Goal: Communication & Community: Answer question/provide support

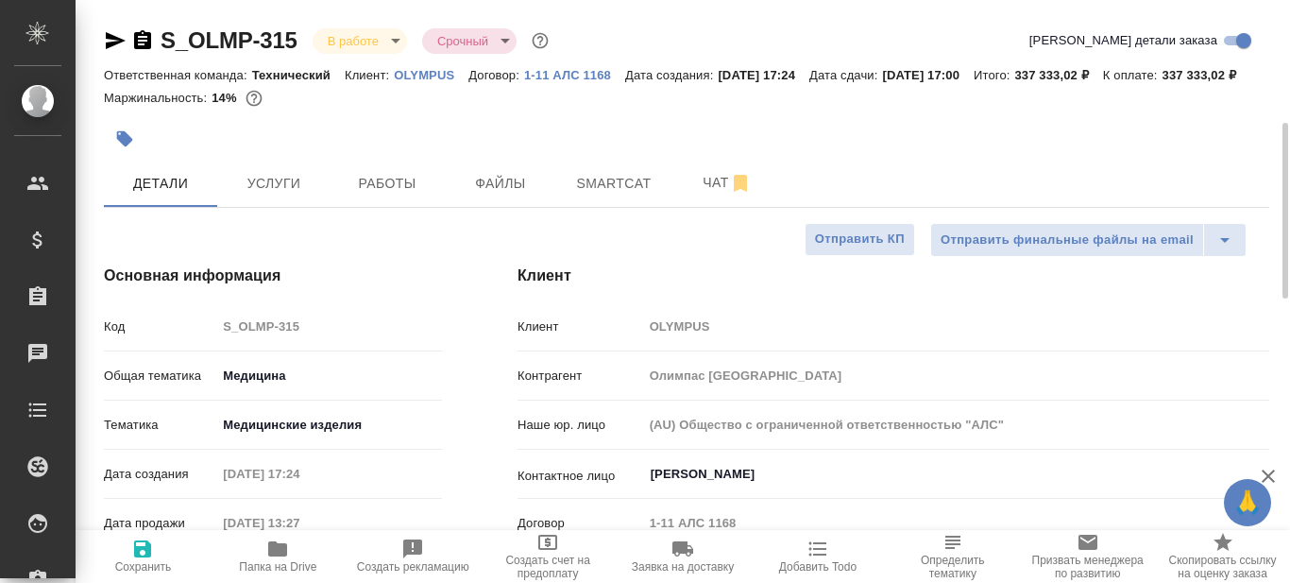
select select "RU"
click at [612, 195] on span "Smartcat" at bounding box center [614, 184] width 91 height 24
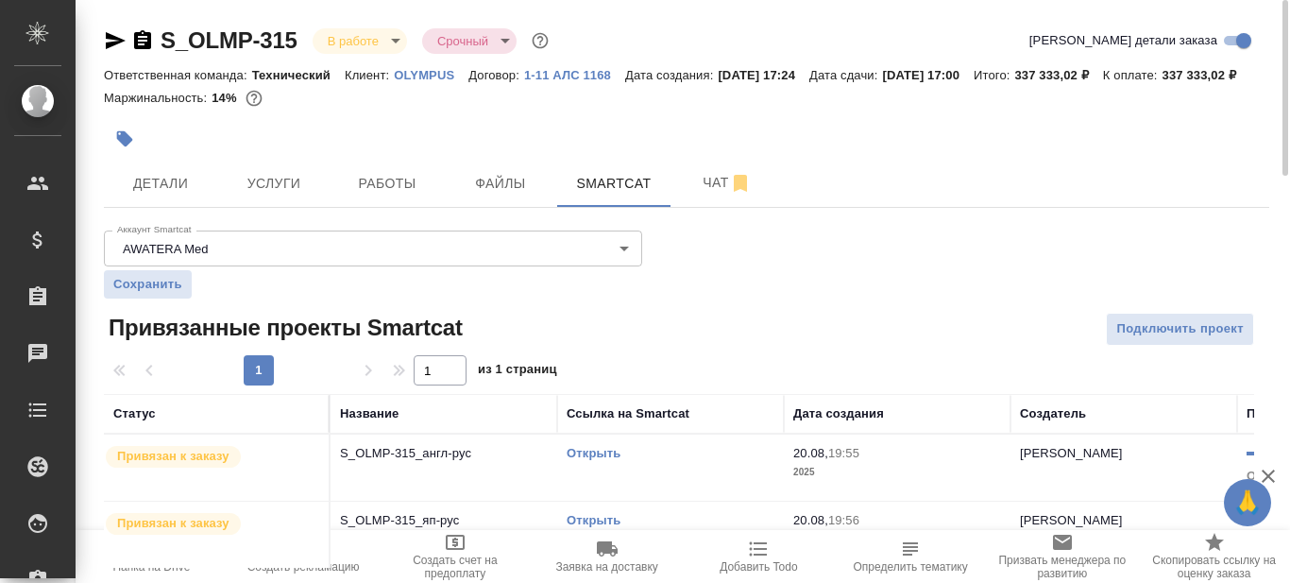
scroll to position [71, 0]
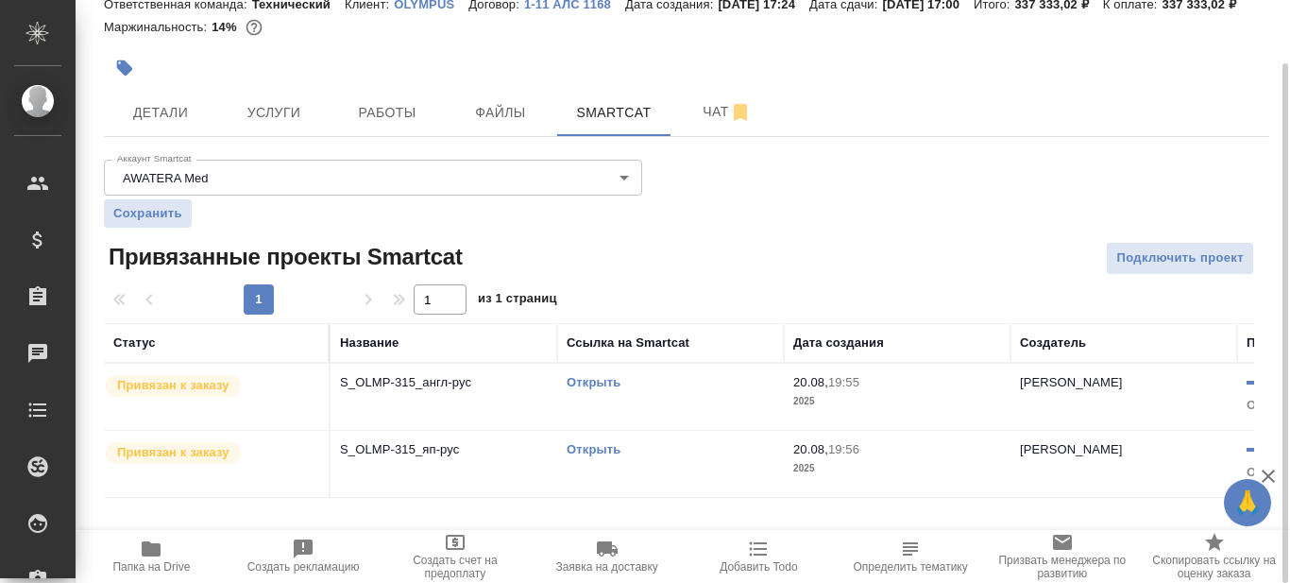
click at [601, 456] on link "Открыть" at bounding box center [594, 449] width 54 height 14
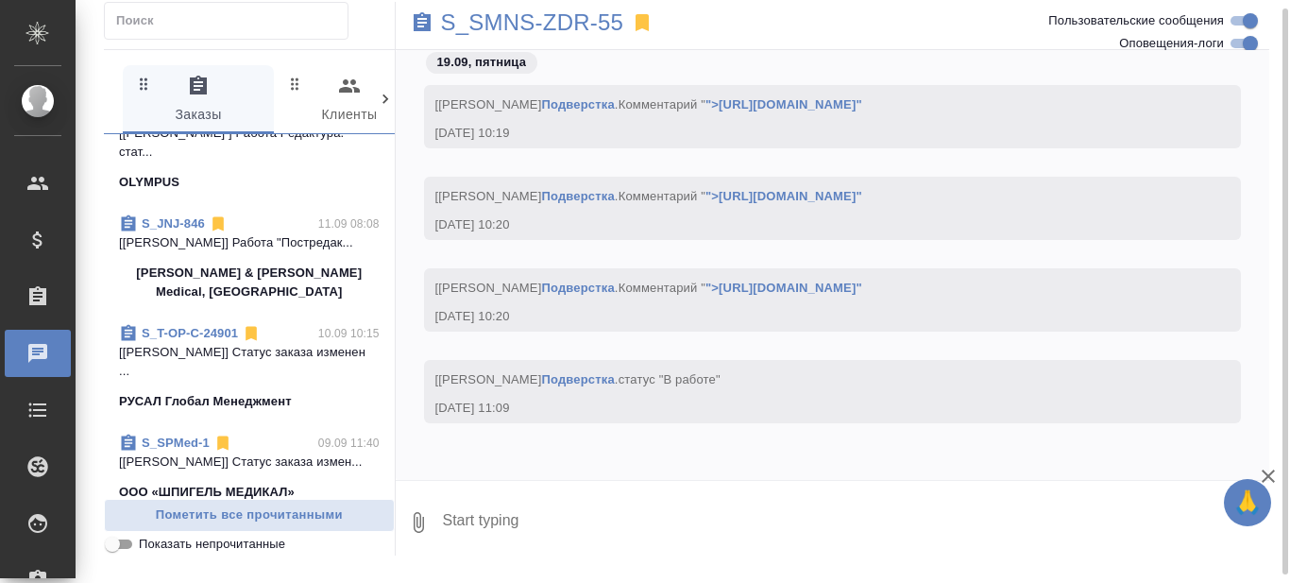
scroll to position [944, 0]
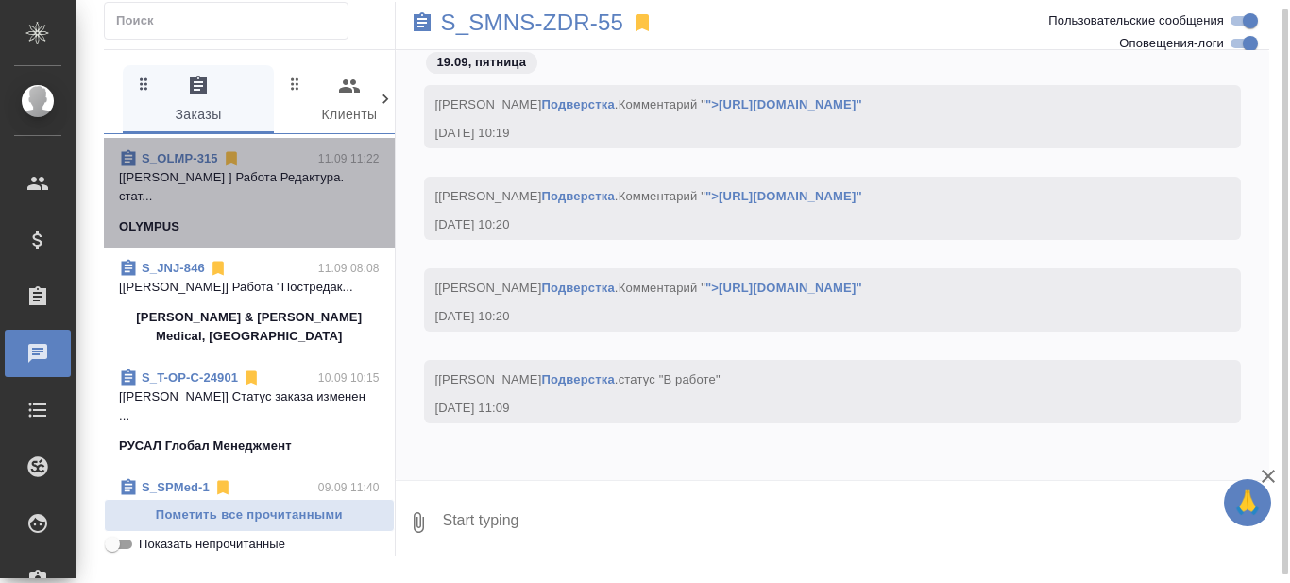
click at [265, 206] on p "[Лебедева Юлия ] Работа Редактура. стат..." at bounding box center [249, 187] width 261 height 38
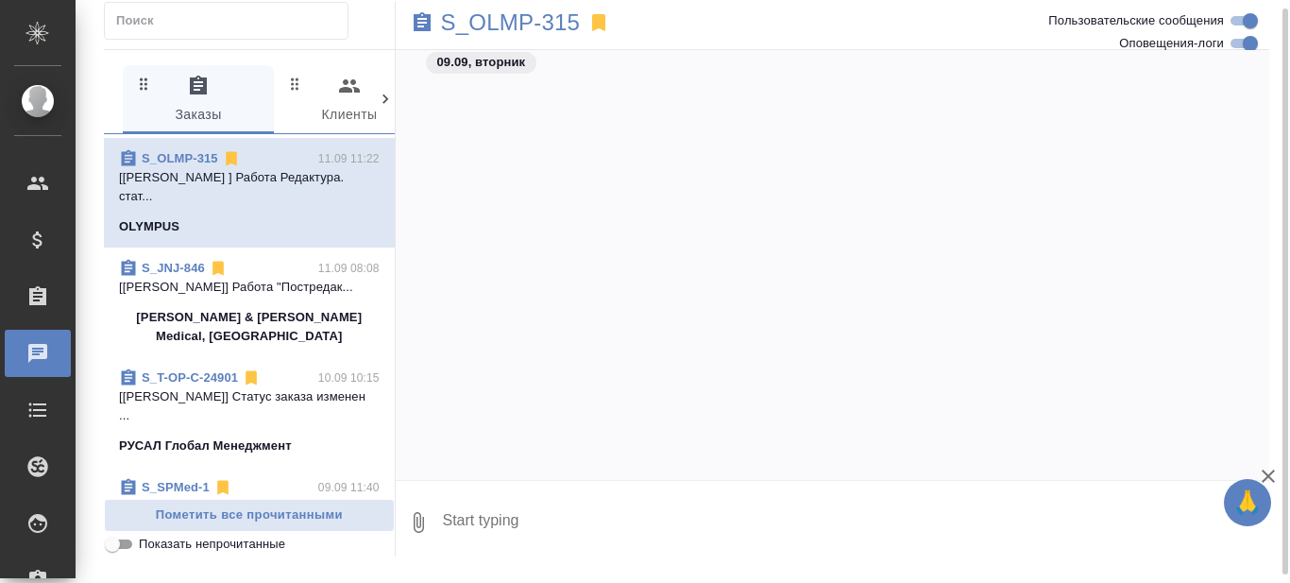
scroll to position [165432, 0]
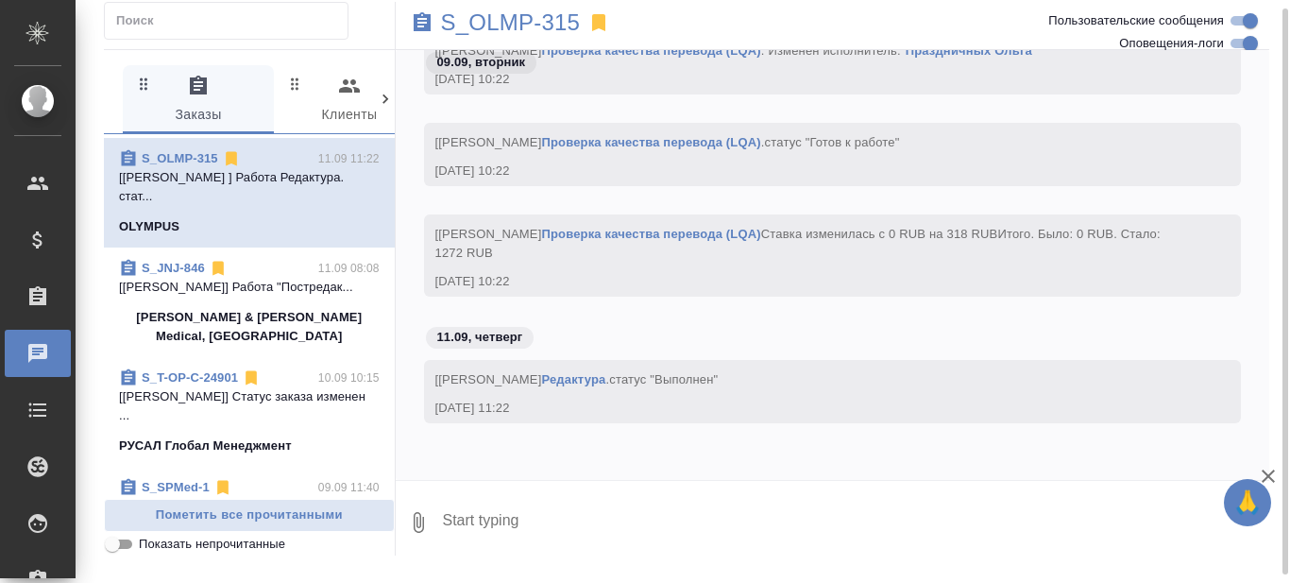
click at [549, 527] on textarea at bounding box center [855, 522] width 829 height 64
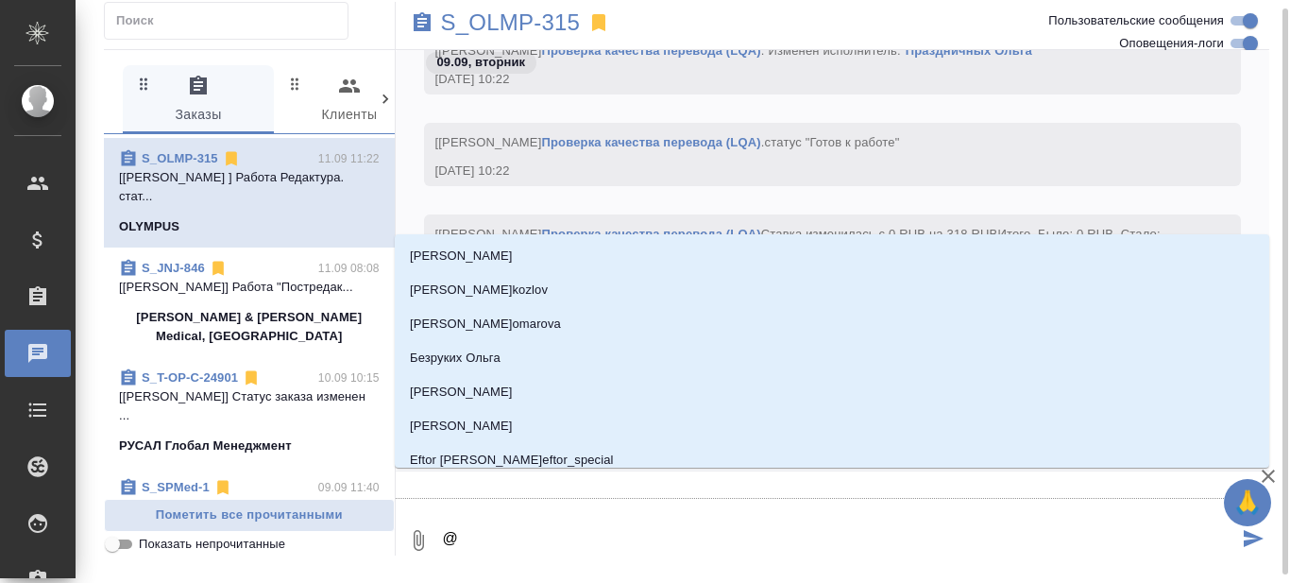
click at [550, 534] on textarea "@" at bounding box center [840, 540] width 798 height 64
type textarea "@С"
type input "С"
type textarea "@Се"
type input "Се"
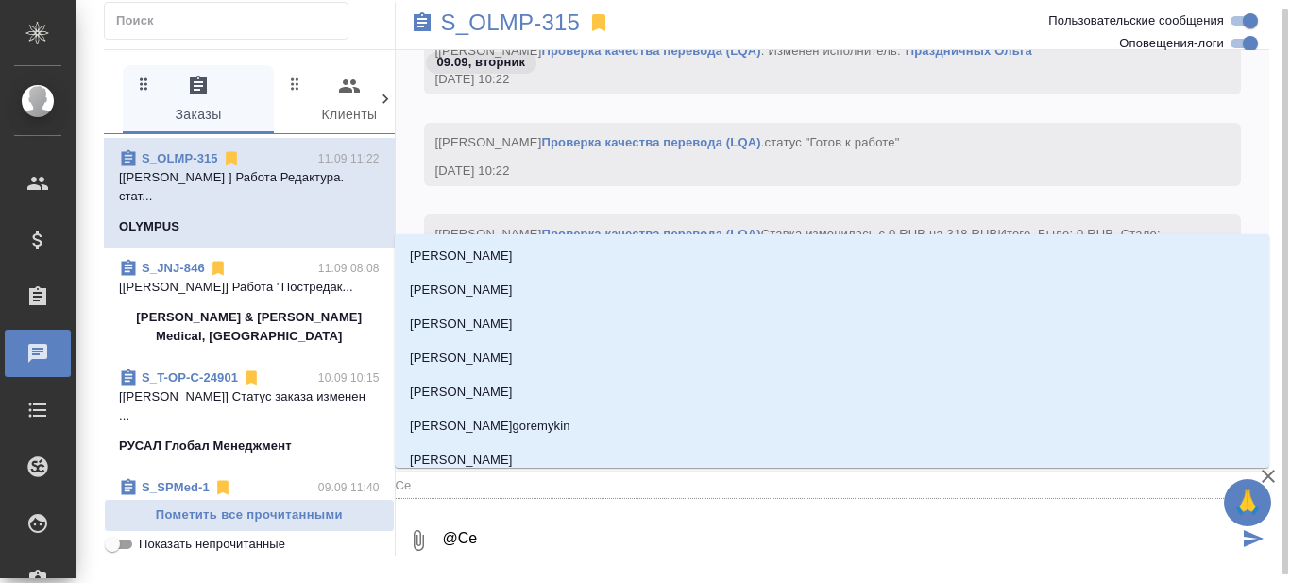
type textarea "@Сер"
type input "Сер"
type textarea "@Серг"
type input "Серг"
type textarea "@Серге"
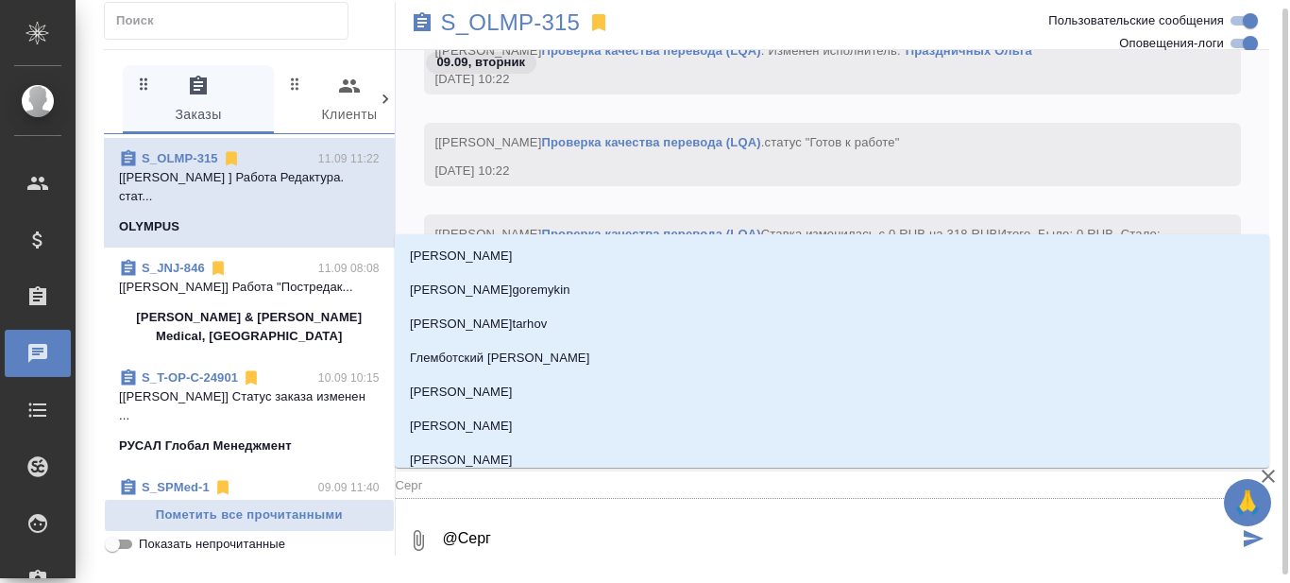
type input "Серге"
type textarea "@Сергее"
type input "Сергее"
type textarea "@Сергеев"
type input "Сергеев"
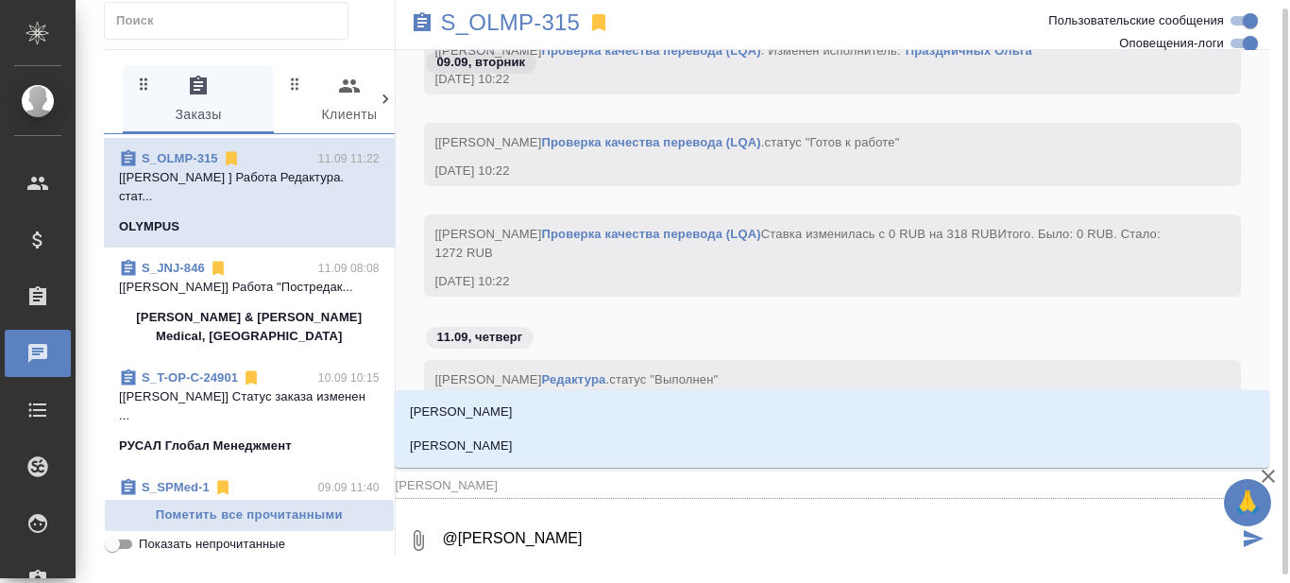
type textarea "@Сергеева"
type input "Сергеева"
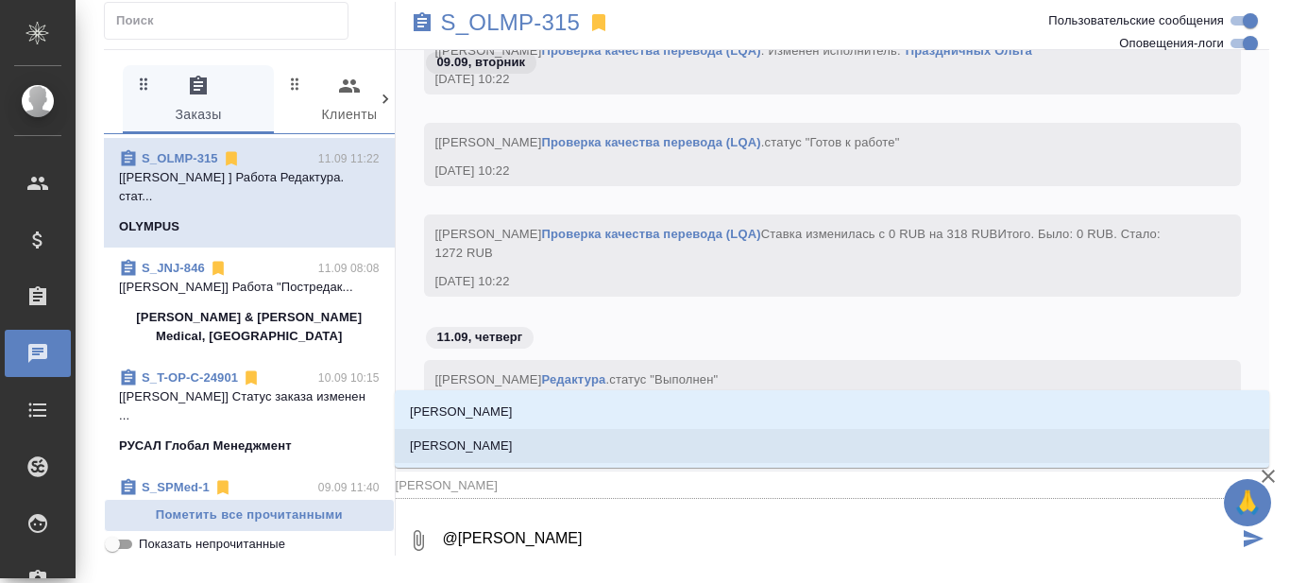
click at [513, 444] on p "[PERSON_NAME]" at bounding box center [461, 445] width 103 height 19
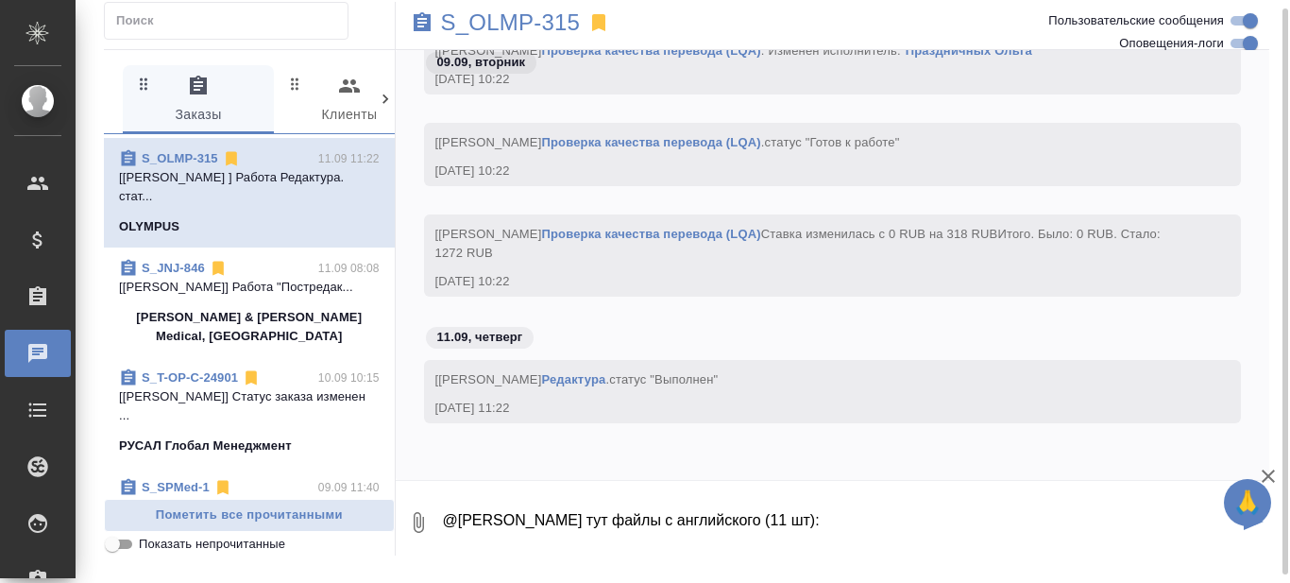
paste textarea "https://drive.awatera.com/s/zRyjcmSgeFCdGqJ"
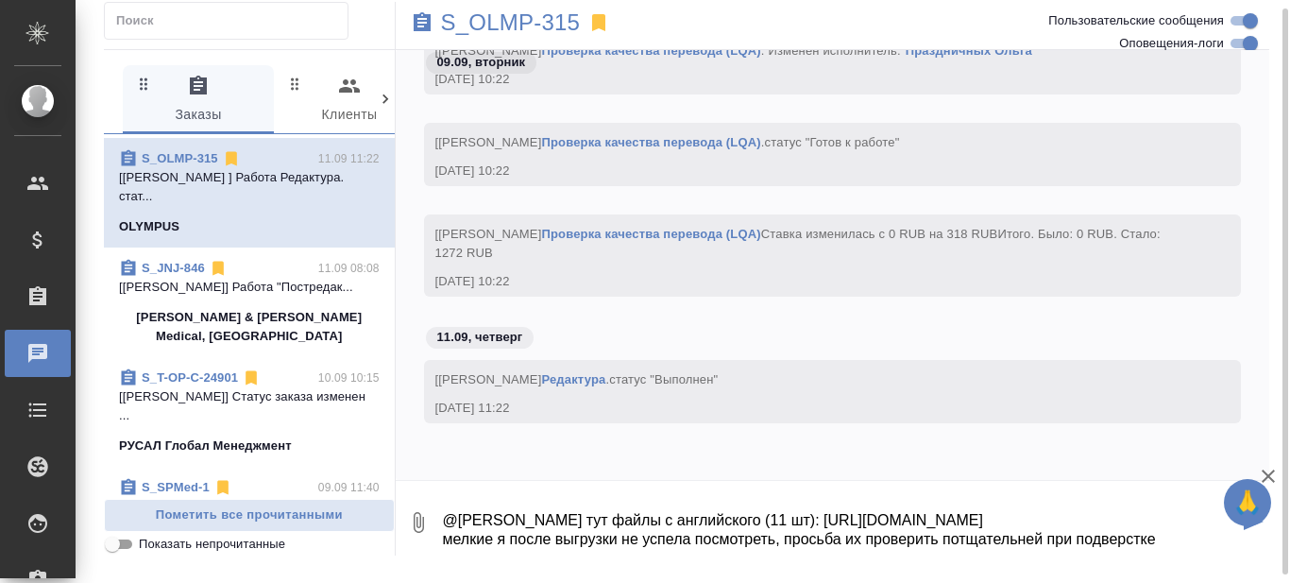
click at [984, 539] on textarea "@Сергеева Анастасия тут файлы с английского (11 шт): https://drive.awatera.com/…" at bounding box center [840, 522] width 798 height 64
click at [1176, 540] on textarea "@Сергеева Анастасия тут файлы с английского (11 шт): https://drive.awatera.com/…" at bounding box center [840, 522] width 798 height 64
click at [1171, 539] on textarea "@Сергеева Анастасия тут файлы с английского (11 шт): https://drive.awatera.com/…" at bounding box center [840, 522] width 798 height 64
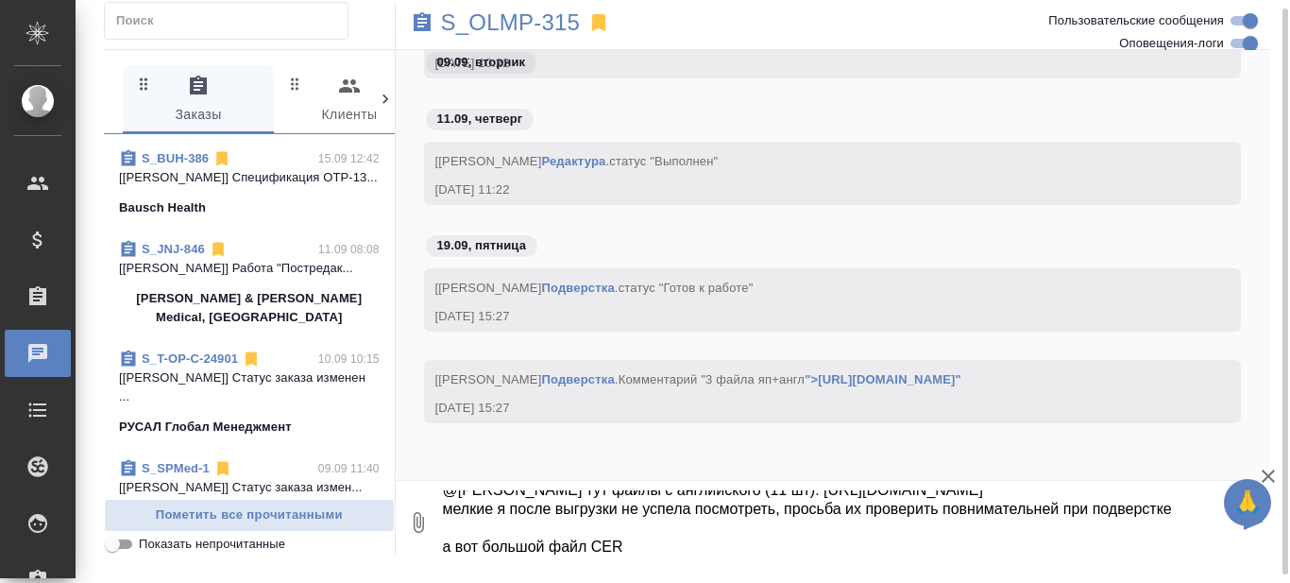
scroll to position [0, 0]
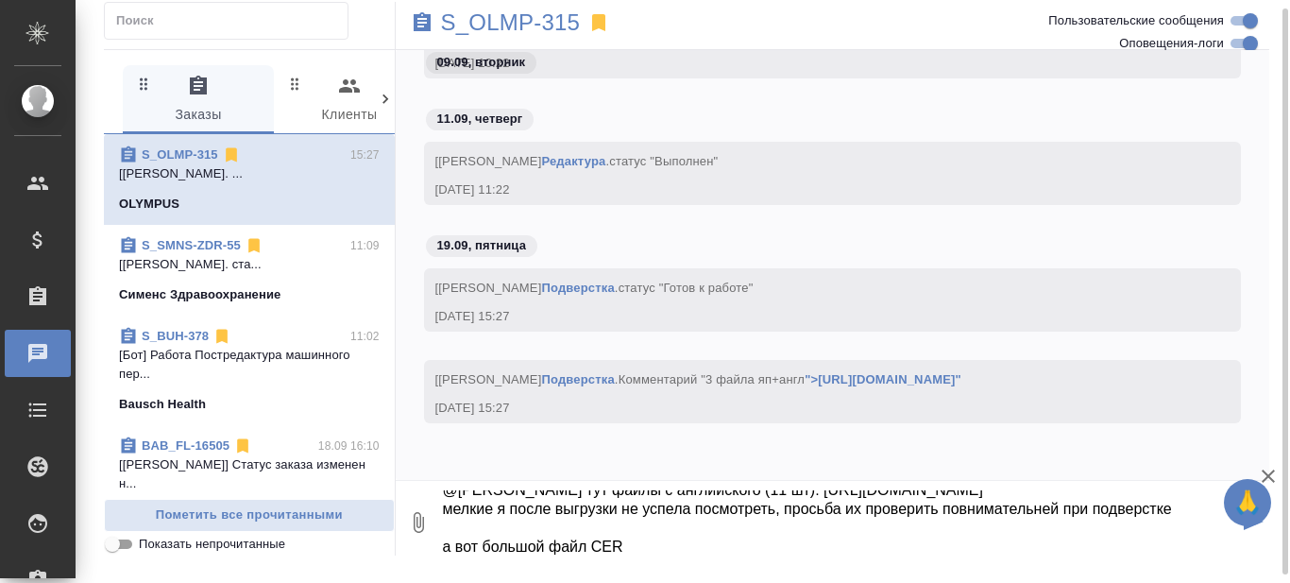
click at [826, 552] on textarea "@Сергеева Анастасия тут файлы с английского (11 шт): https://drive.awatera.com/…" at bounding box center [840, 522] width 798 height 64
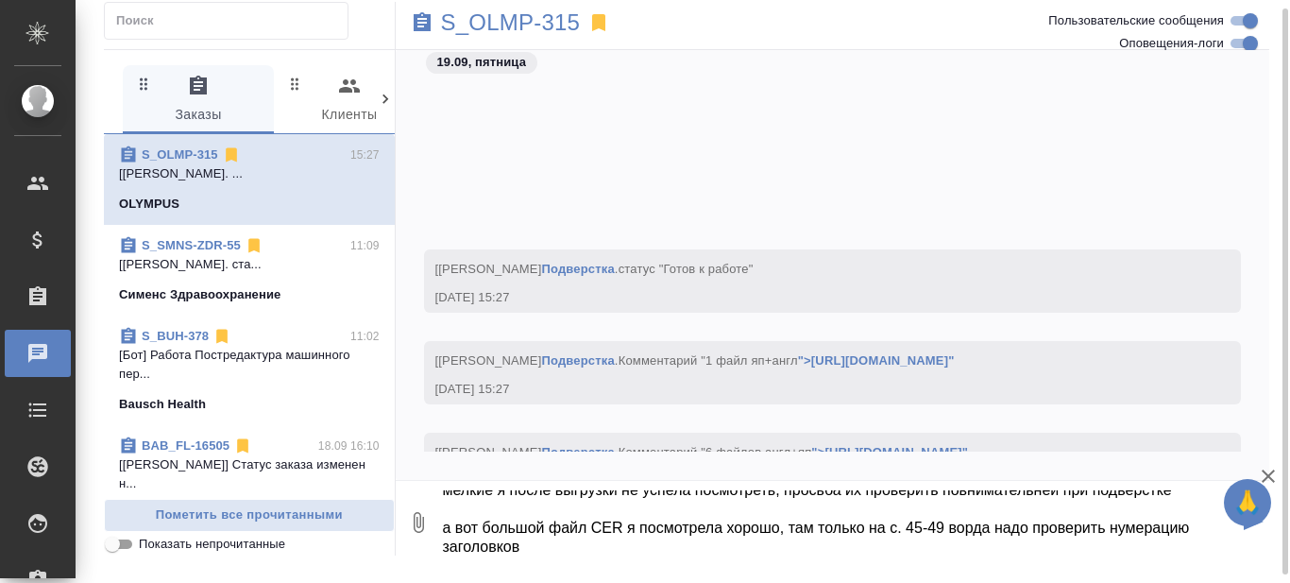
scroll to position [166314, 0]
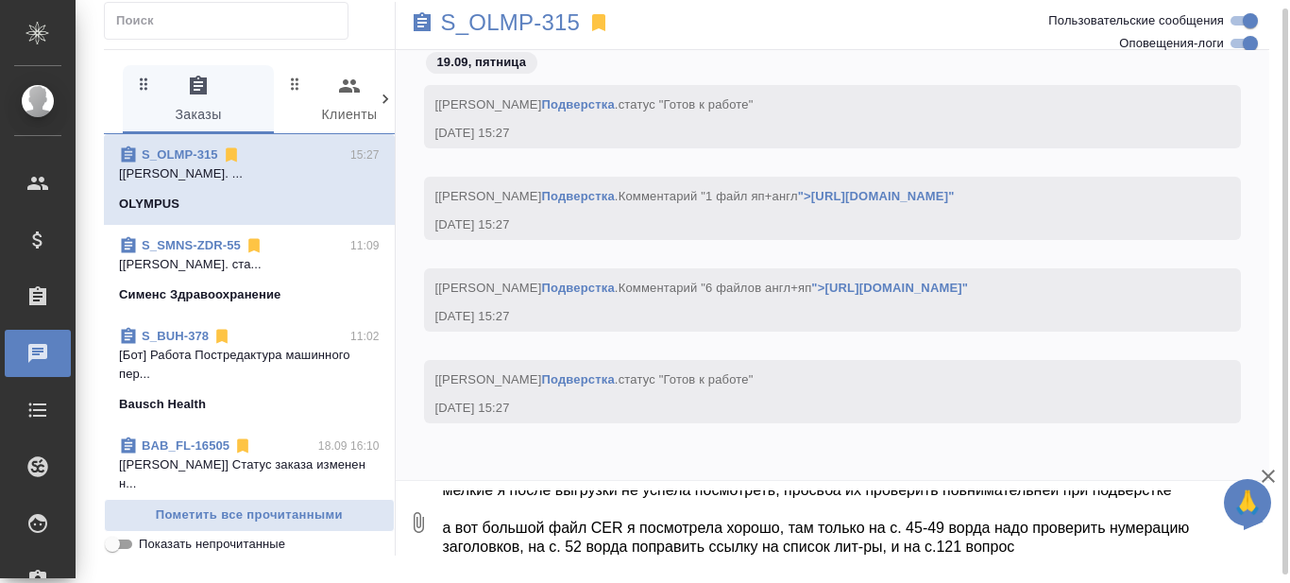
click at [893, 547] on textarea "@Сергеева Анастасия тут файлы с английского (11 шт): https://drive.awatera.com/…" at bounding box center [840, 522] width 798 height 64
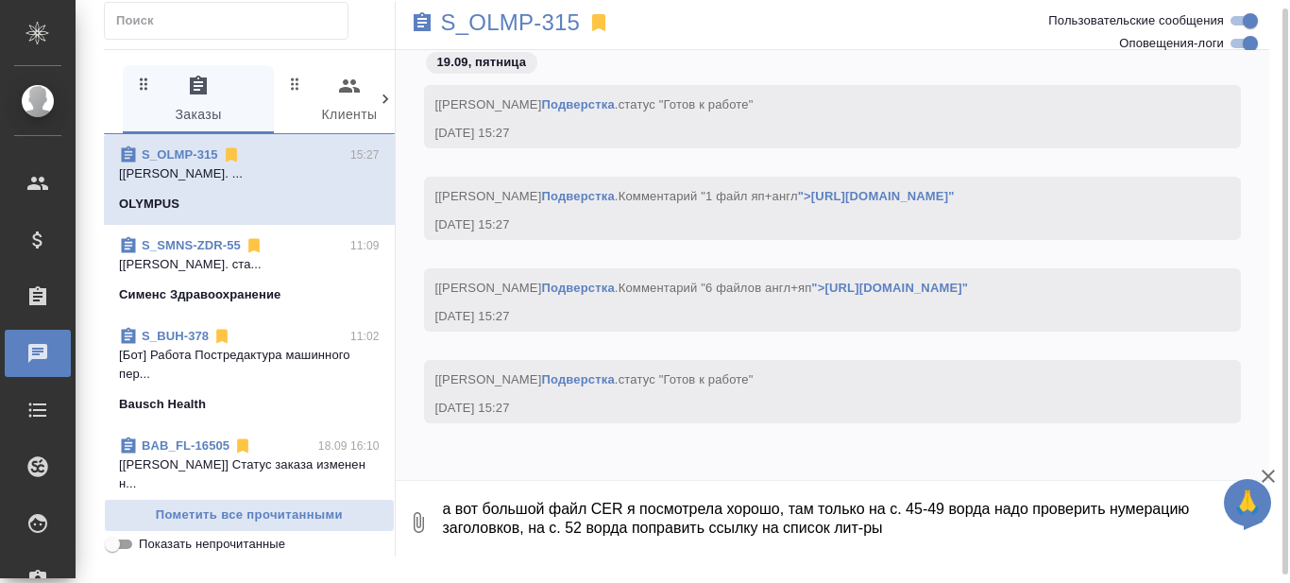
scroll to position [87, 0]
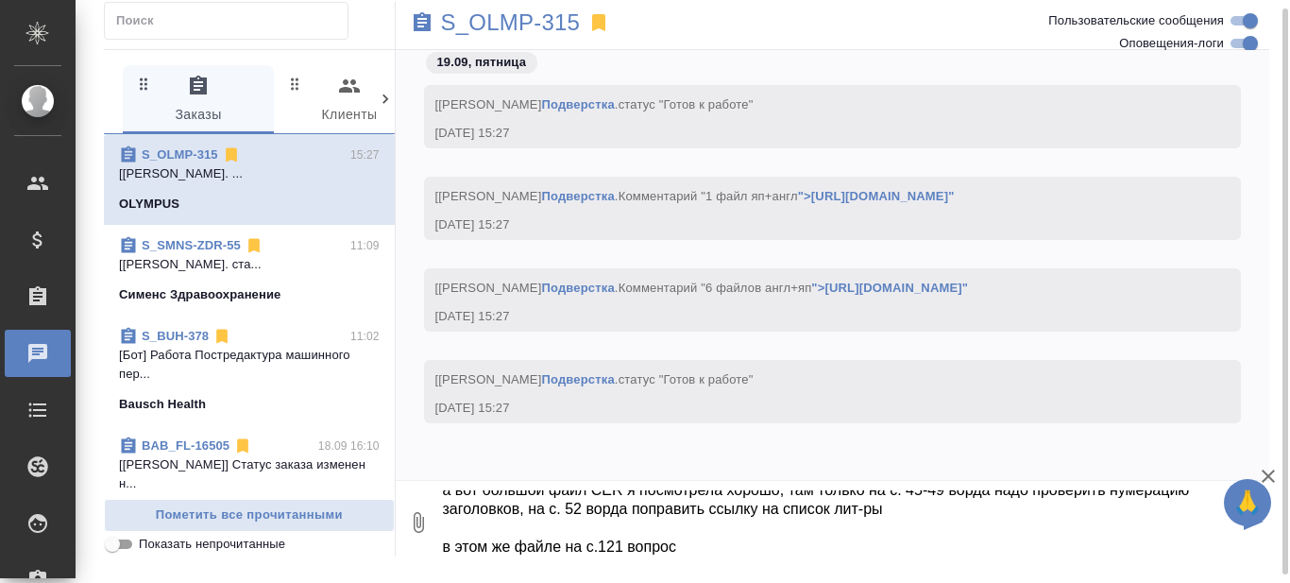
click at [780, 556] on div "S_OLMP-315 0 Заказы 0 Клиенты 0 Спецификации 0 Входящие 0 Тендеры 0 Исполнители…" at bounding box center [686, 279] width 1186 height 574
click at [740, 548] on textarea "@Сергеева Анастасия тут файлы с английского (11 шт): https://drive.awatera.com/…" at bounding box center [840, 522] width 798 height 64
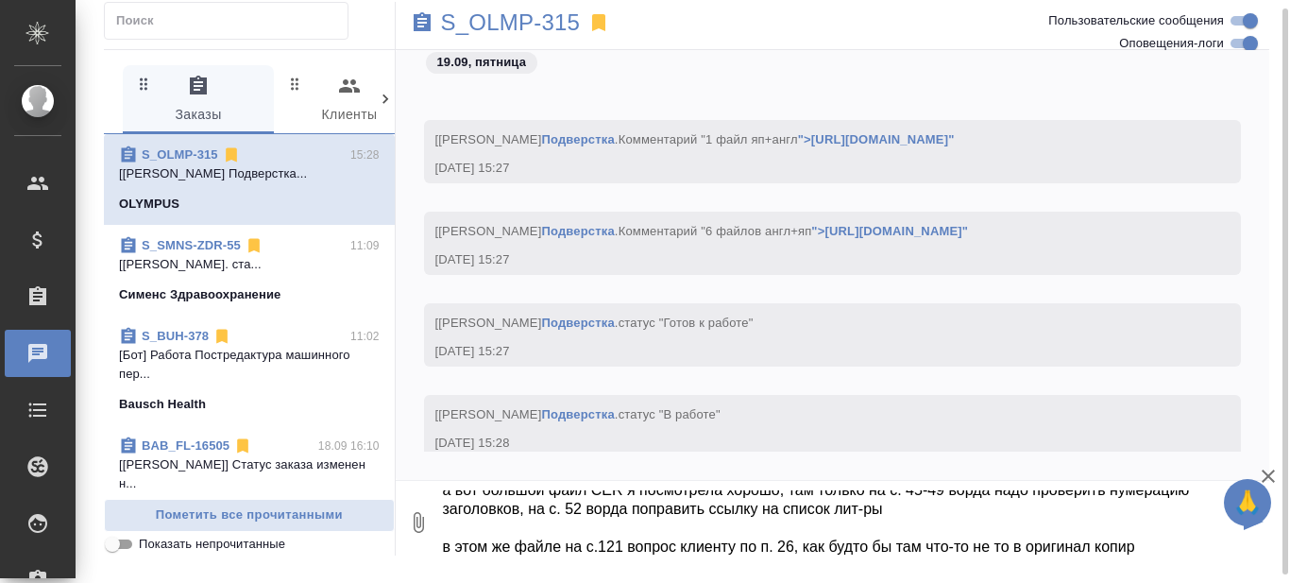
scroll to position [166405, 0]
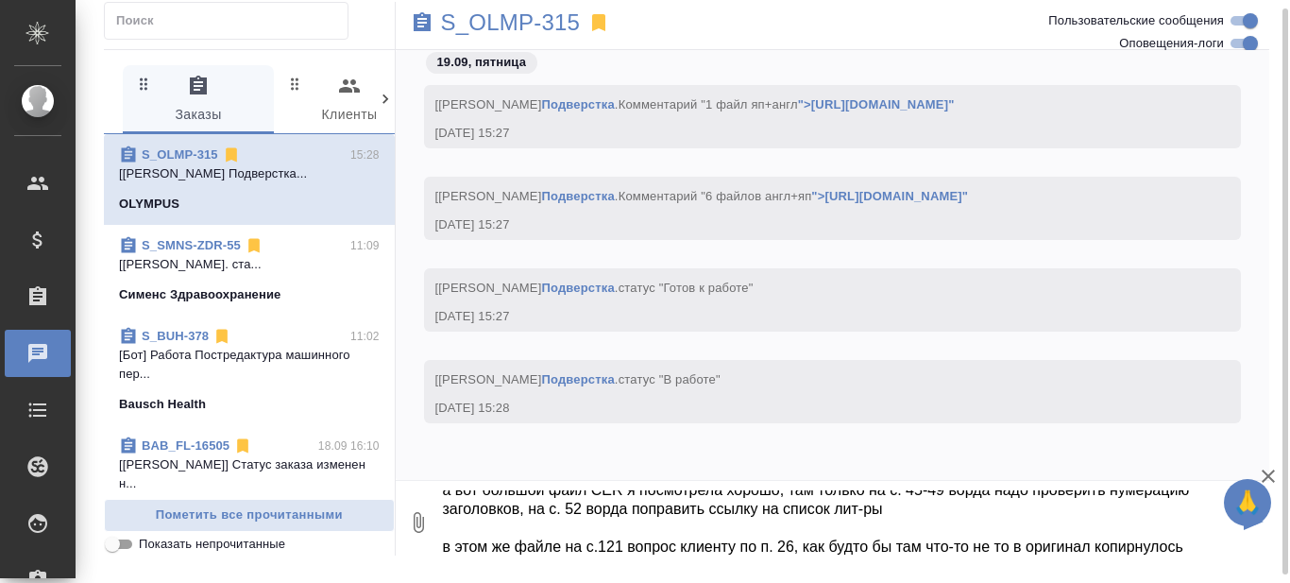
type textarea "@Сергеева Анастасия тут файлы с английского (11 шт): https://drive.awatera.com/…"
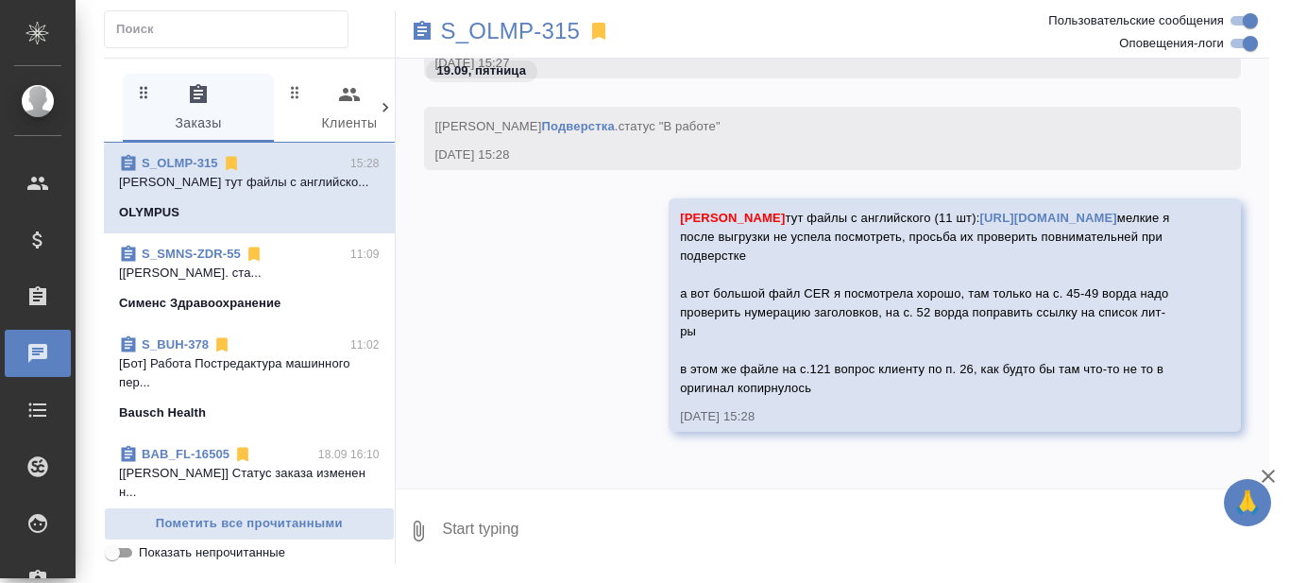
scroll to position [166686, 0]
click at [500, 359] on div "Сергеева Анастасия тут файлы с английского (11 шт): https://drive.awatera.com/s…" at bounding box center [833, 329] width 875 height 262
click at [818, 333] on div "Сергеева Анастасия тут файлы с английского (11 шт): https://drive.awatera.com/s…" at bounding box center [927, 301] width 495 height 194
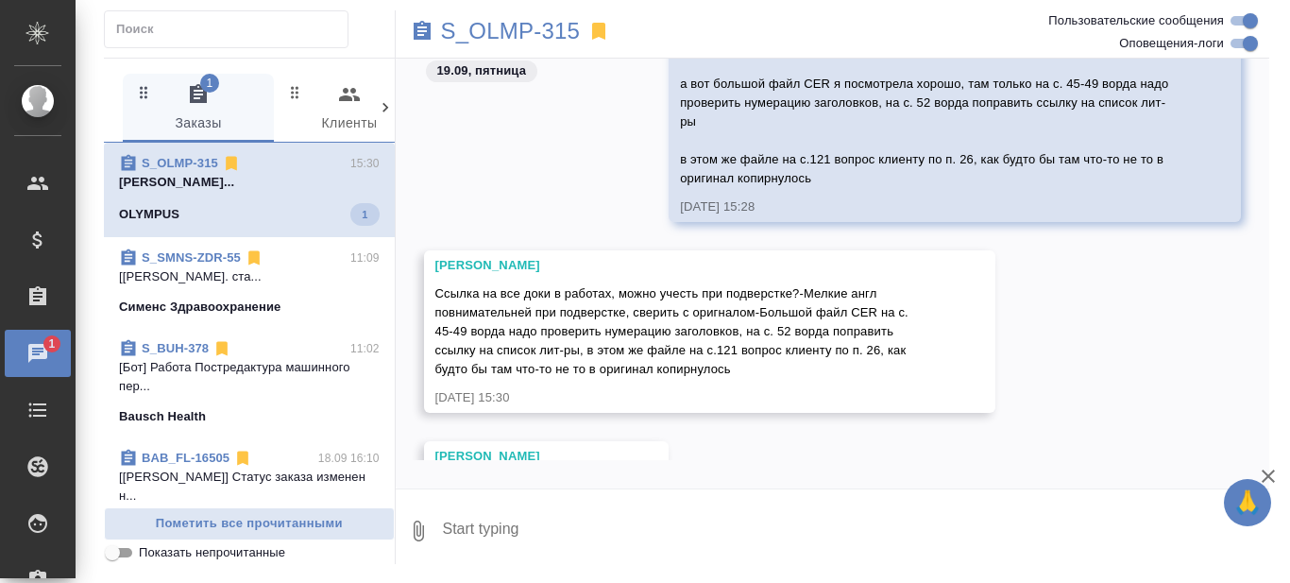
scroll to position [166992, 0]
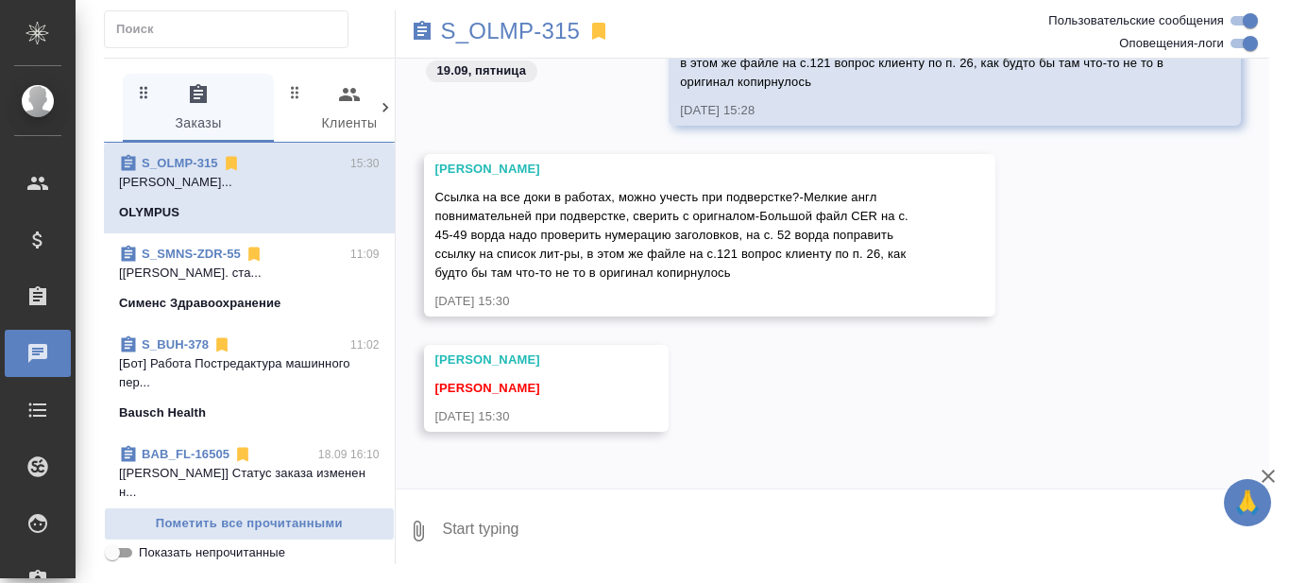
click at [569, 529] on textarea at bounding box center [855, 531] width 829 height 64
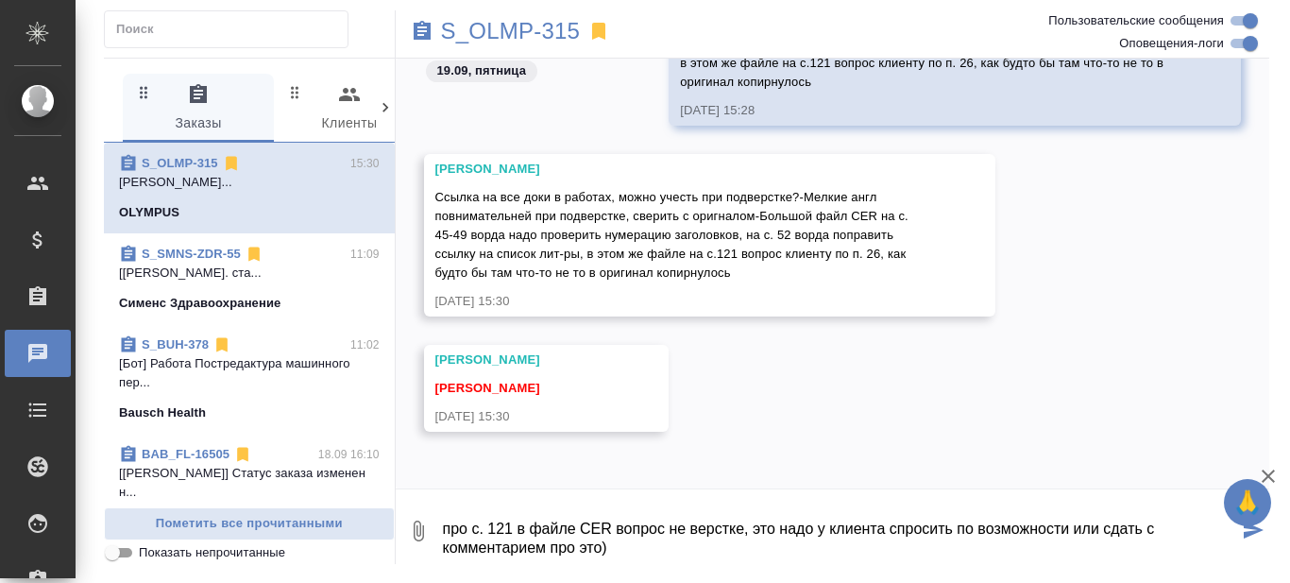
type textarea "про с. 121 в файле CER вопрос не верстке, это надо у клиента спросить по возмож…"
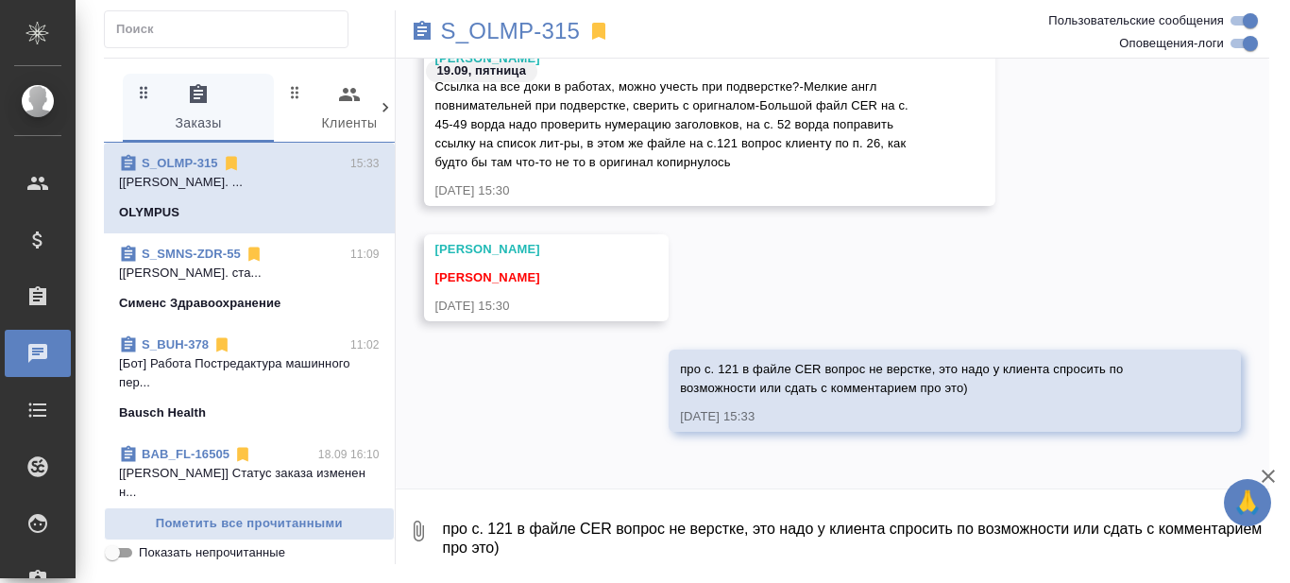
scroll to position [167194, 0]
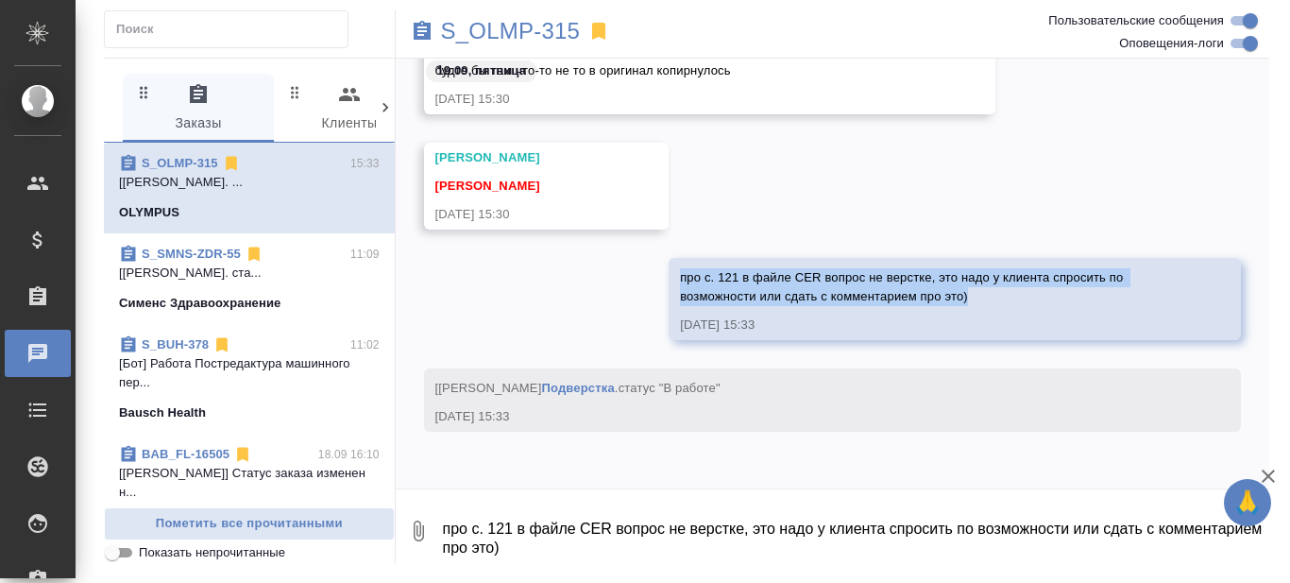
drag, startPoint x: 680, startPoint y: 279, endPoint x: 973, endPoint y: 301, distance: 293.6
click at [973, 301] on div "про с. 121 в файле CER вопрос не верстке, это надо у клиента спросить по возмож…" at bounding box center [927, 284] width 495 height 42
copy span "про с. 121 в файле CER вопрос не верстке, это надо у клиента спросить по возмож…"
click at [926, 287] on div "про с. 121 в файле CER вопрос не верстке, это надо у клиента спросить по возмож…" at bounding box center [927, 284] width 495 height 42
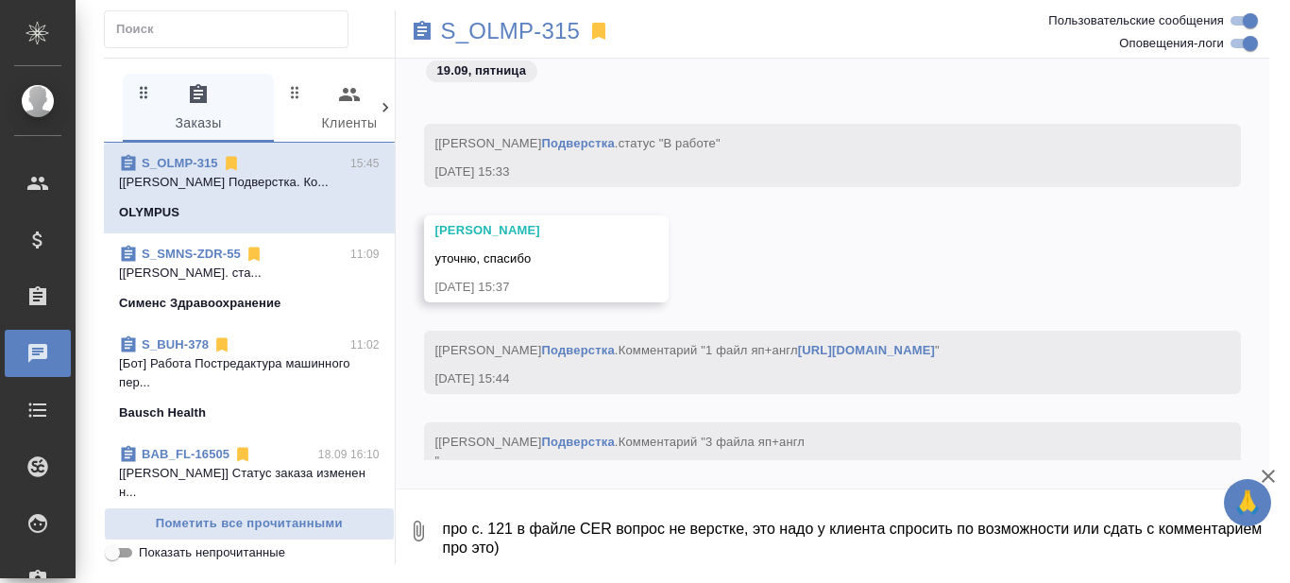
scroll to position [167549, 0]
